Goal: Task Accomplishment & Management: Complete application form

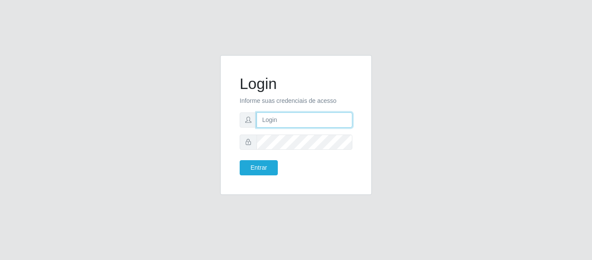
click at [276, 121] on input "text" at bounding box center [305, 119] width 96 height 15
type input "[EMAIL_ADDRESS][DOMAIN_NAME]"
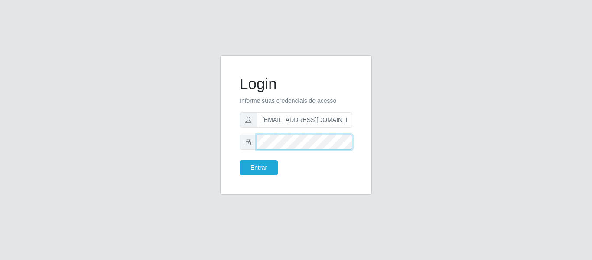
click at [240, 160] on button "Entrar" at bounding box center [259, 167] width 38 height 15
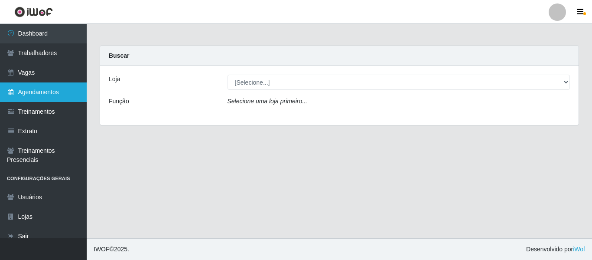
click at [13, 90] on icon at bounding box center [11, 92] width 8 height 6
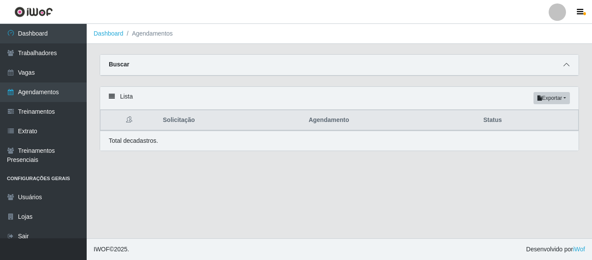
click at [566, 66] on icon at bounding box center [566, 65] width 6 height 6
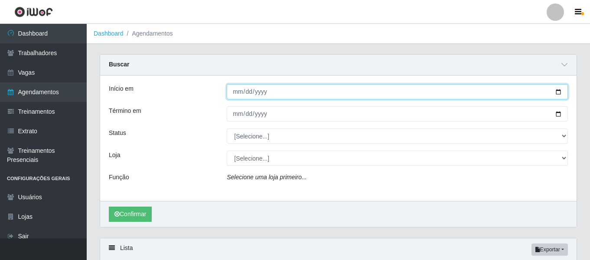
click at [559, 92] on input "Início em" at bounding box center [397, 91] width 341 height 15
type input "[DATE]"
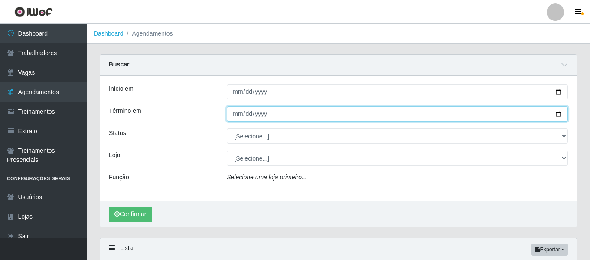
click at [554, 115] on input "Término em" at bounding box center [397, 113] width 341 height 15
type input "[DATE]"
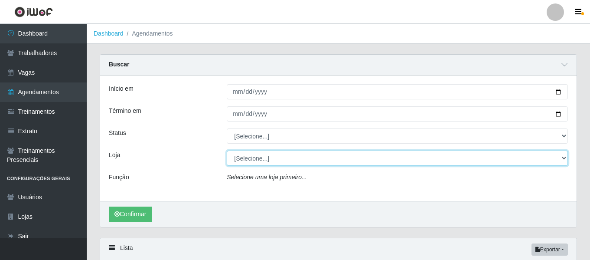
click at [563, 156] on select "[Selecione...] SuperFácil Atacado - Alto de São Manoel SuperFácil Atacado - Ema…" at bounding box center [397, 157] width 341 height 15
select select "504"
click at [227, 151] on select "[Selecione...] SuperFácil Atacado - Alto de São Manoel SuperFácil Atacado - Ema…" at bounding box center [397, 157] width 341 height 15
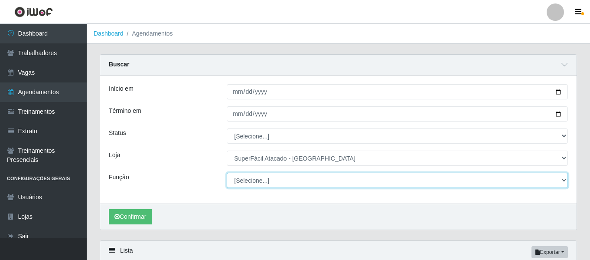
click at [562, 181] on select "[Selecione...] Embalador Embalador + Embalador ++ Operador de Caixa Operador de…" at bounding box center [397, 179] width 341 height 15
select select "73"
click at [227, 173] on select "[Selecione...] Embalador Embalador + Embalador ++ Operador de Caixa Operador de…" at bounding box center [397, 179] width 341 height 15
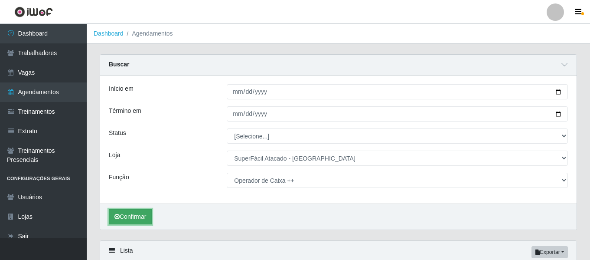
click at [137, 221] on button "Confirmar" at bounding box center [130, 216] width 43 height 15
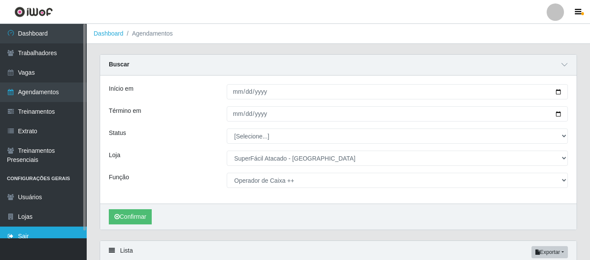
click at [34, 231] on link "Sair" at bounding box center [43, 236] width 87 height 20
